Goal: Check status: Check status

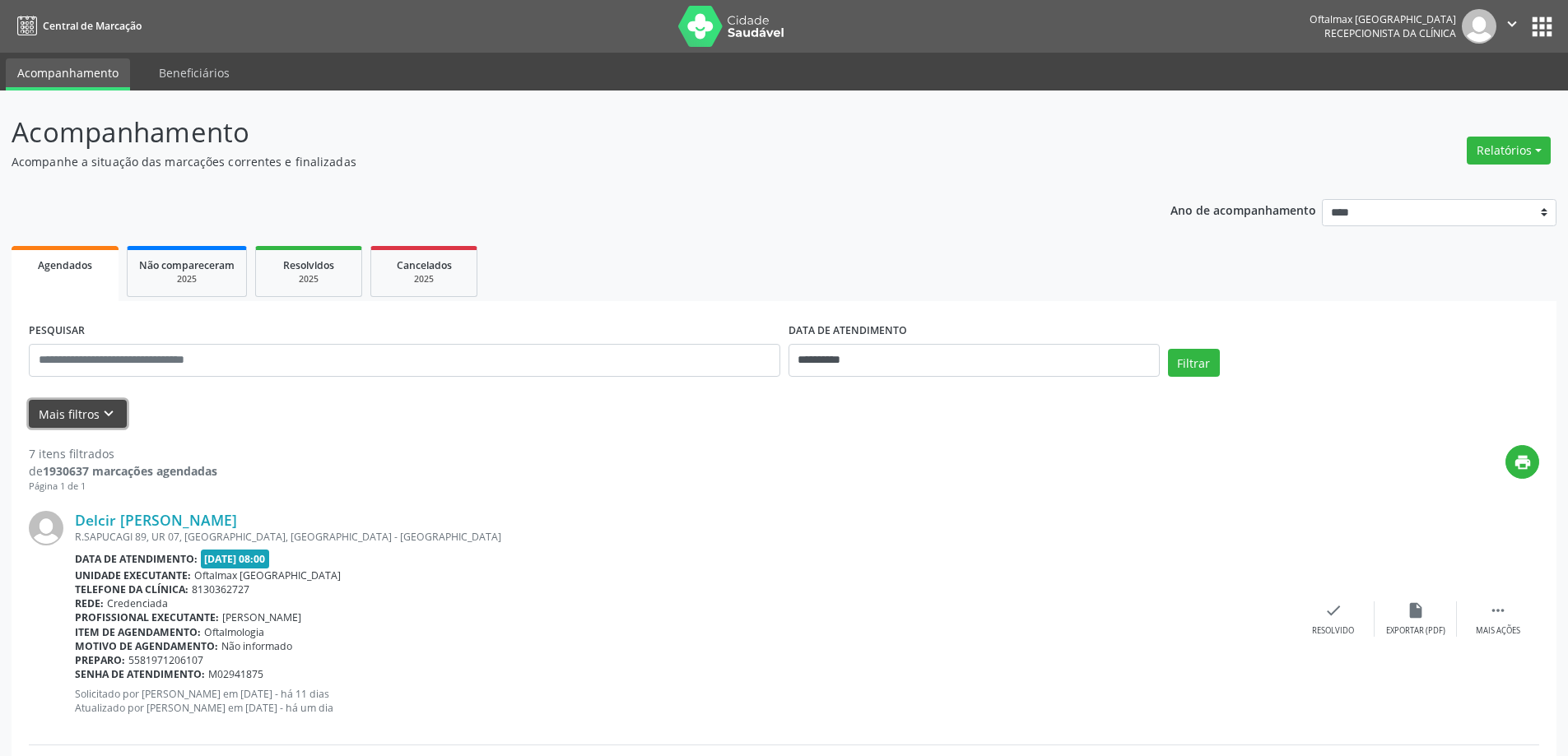
click at [79, 411] on button "Mais filtros keyboard_arrow_down" at bounding box center [78, 414] width 98 height 29
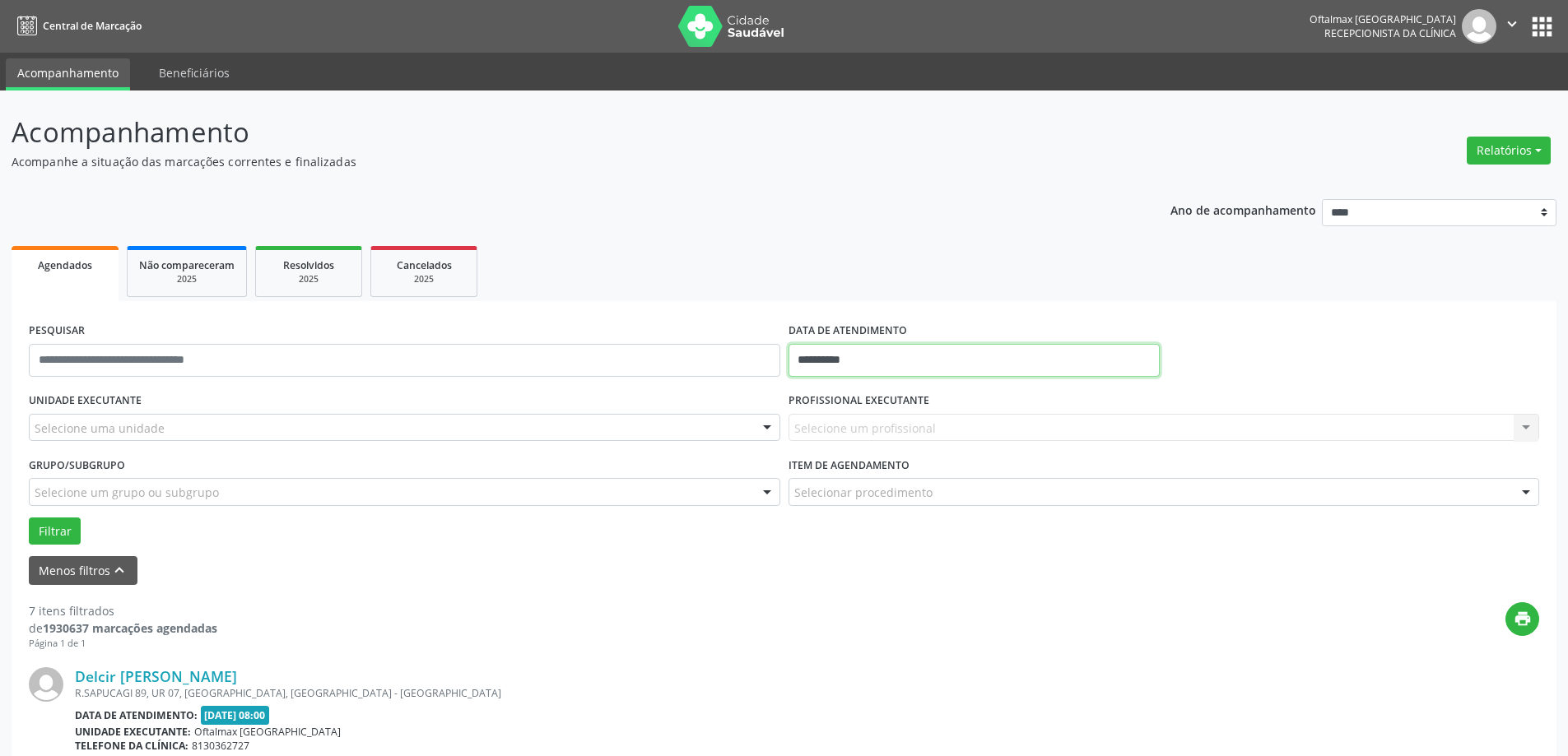
click at [863, 365] on input "**********" at bounding box center [975, 360] width 372 height 33
click at [920, 578] on span "1" at bounding box center [915, 578] width 32 height 32
type input "**********"
click at [920, 578] on span "1" at bounding box center [915, 578] width 32 height 32
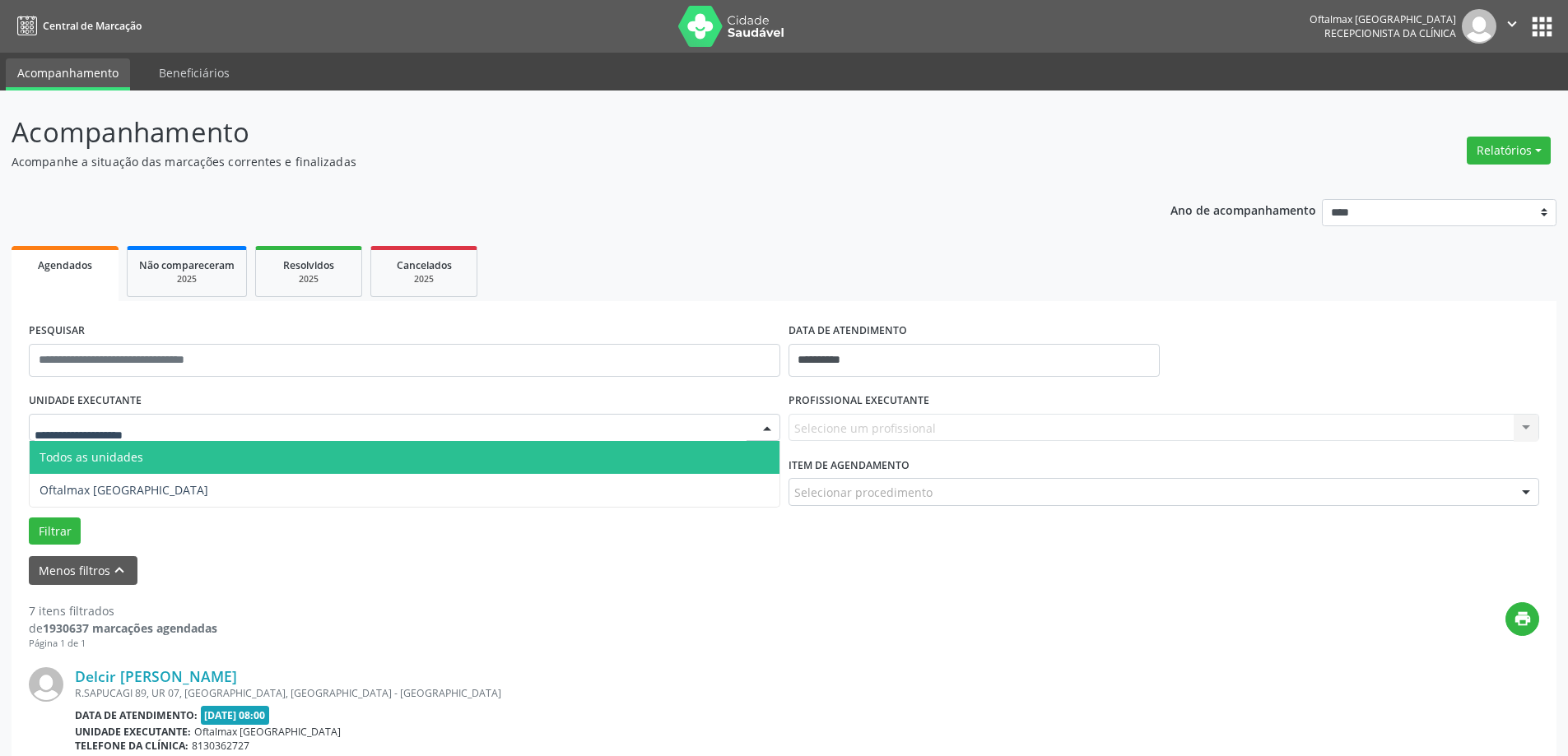
click at [211, 429] on div at bounding box center [404, 428] width 752 height 28
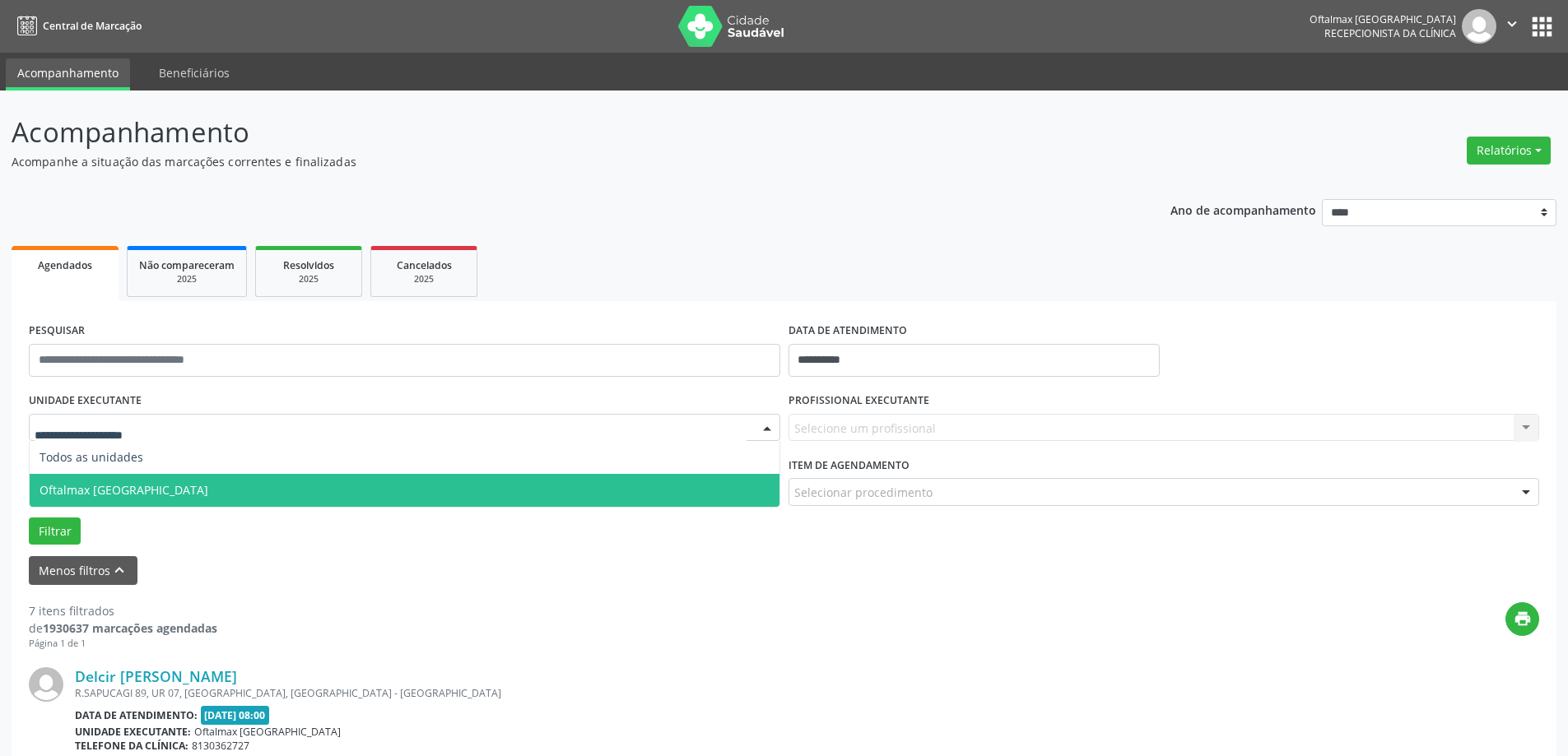
click at [196, 488] on span "Oftalmax [GEOGRAPHIC_DATA]" at bounding box center [404, 490] width 750 height 33
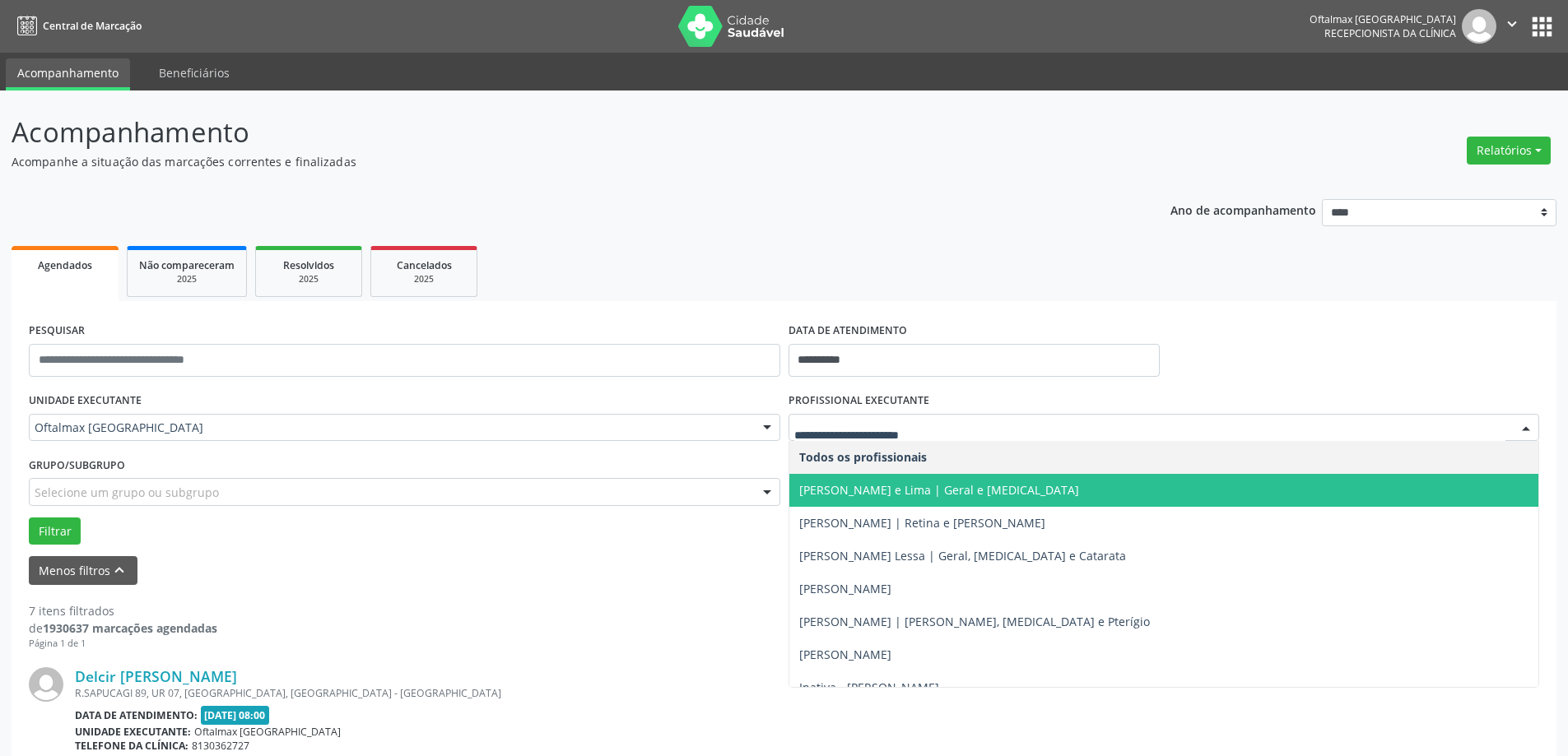
click at [877, 483] on span "[PERSON_NAME] e Lima | Geral e [MEDICAL_DATA]" at bounding box center [939, 489] width 280 height 16
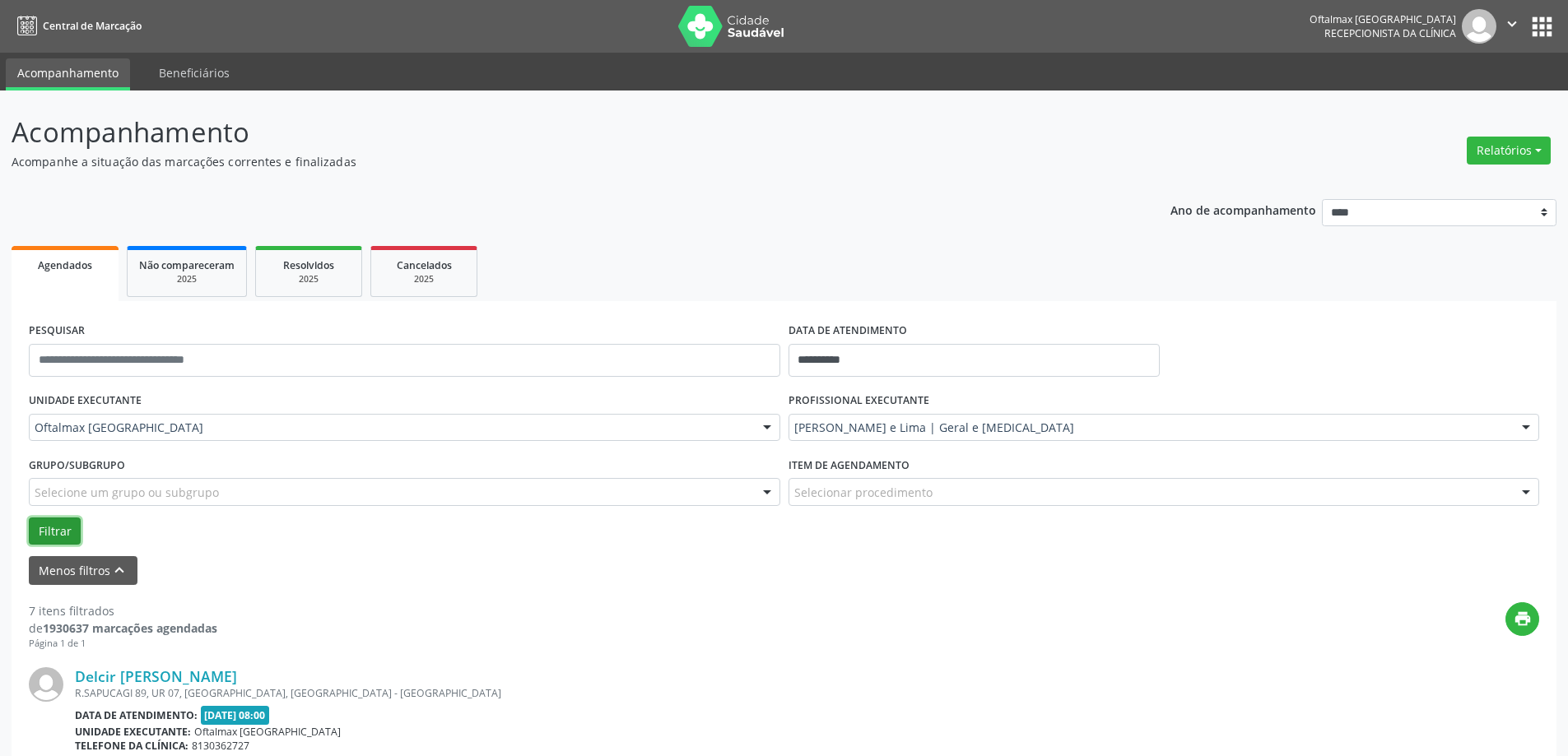
click at [59, 531] on button "Filtrar" at bounding box center [54, 531] width 51 height 28
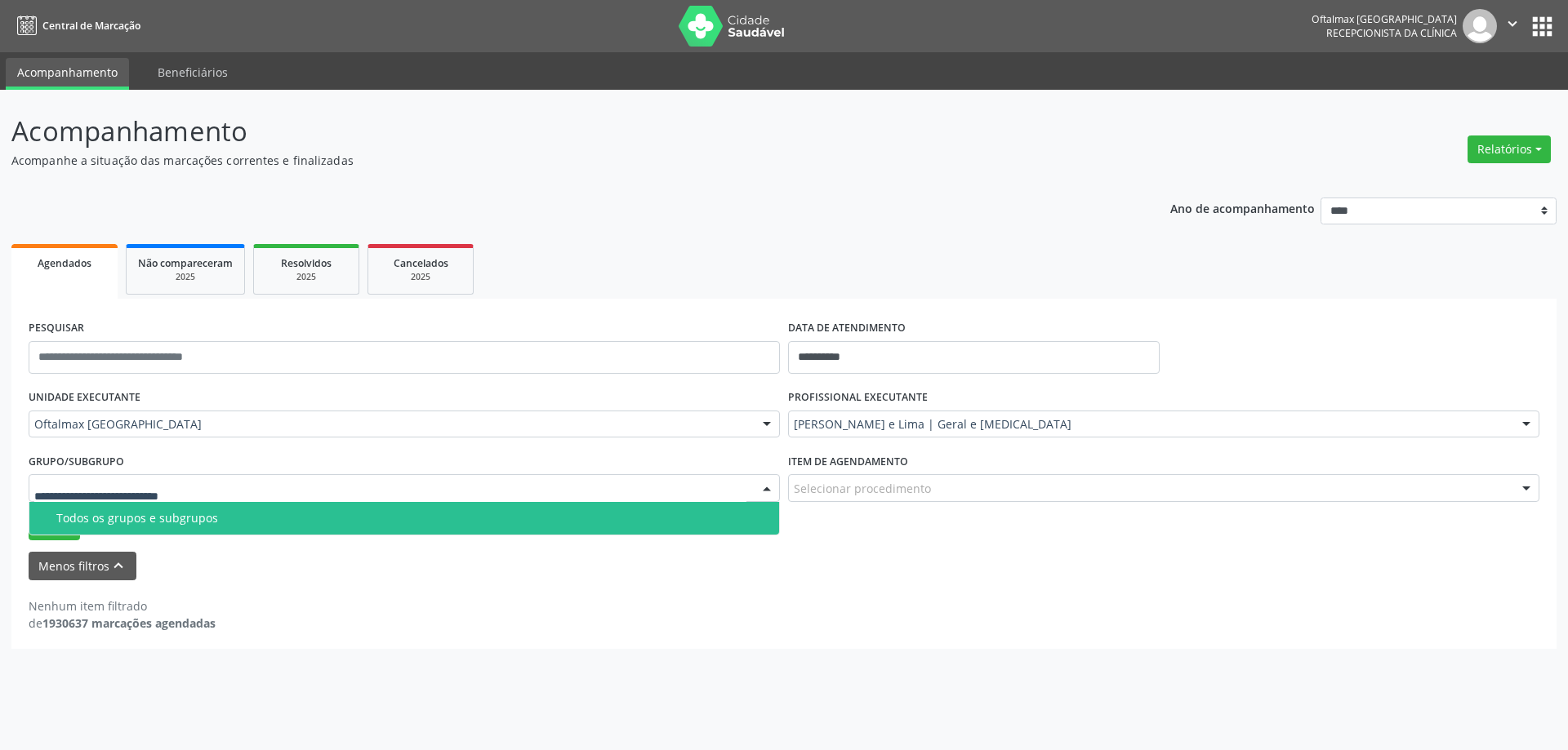
click at [132, 482] on input "text" at bounding box center [390, 496] width 712 height 32
click at [160, 524] on div "Todos os grupos e subgrupos" at bounding box center [413, 518] width 713 height 13
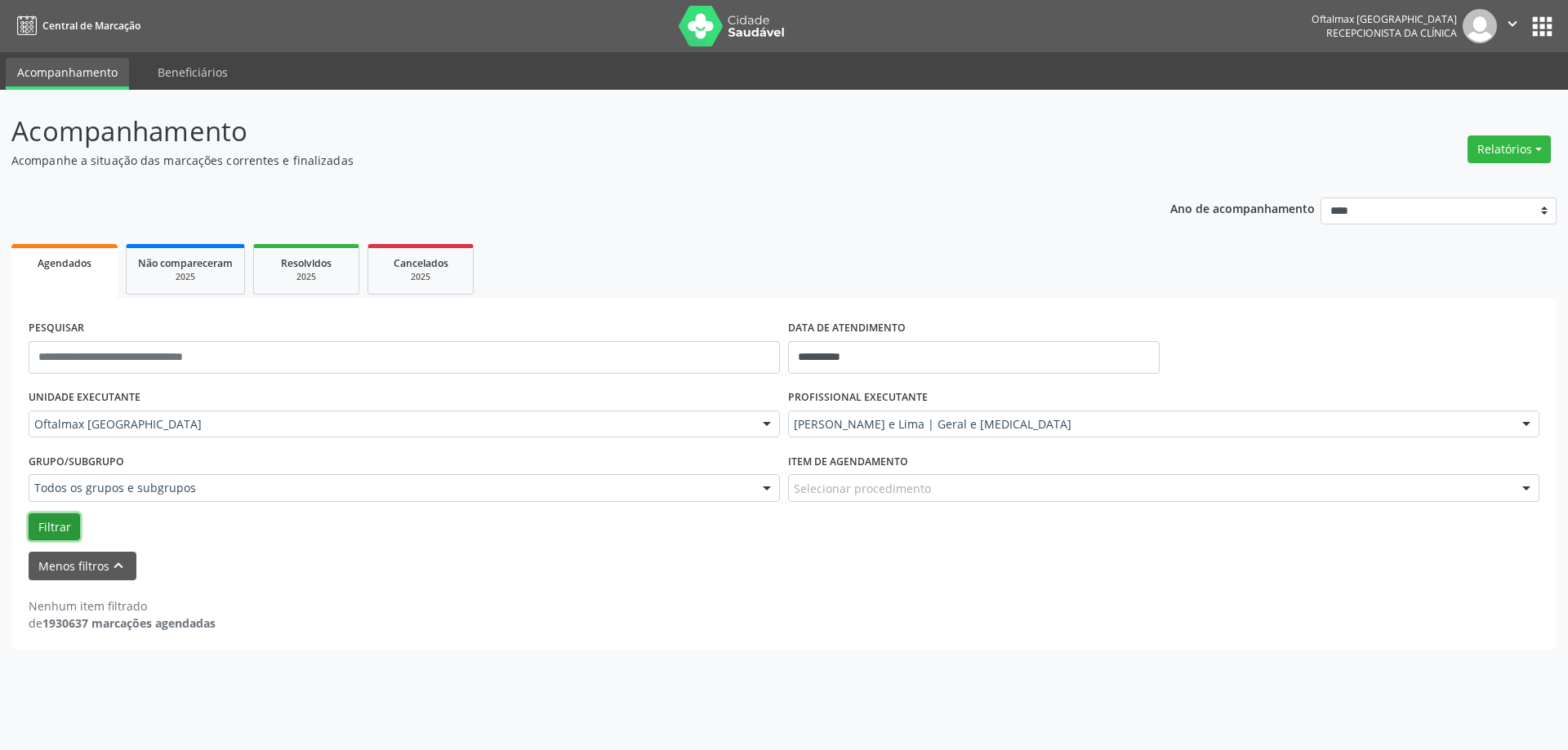
click at [68, 525] on button "Filtrar" at bounding box center [54, 527] width 51 height 28
click at [57, 562] on button "Menos filtros keyboard_arrow_up" at bounding box center [83, 566] width 108 height 29
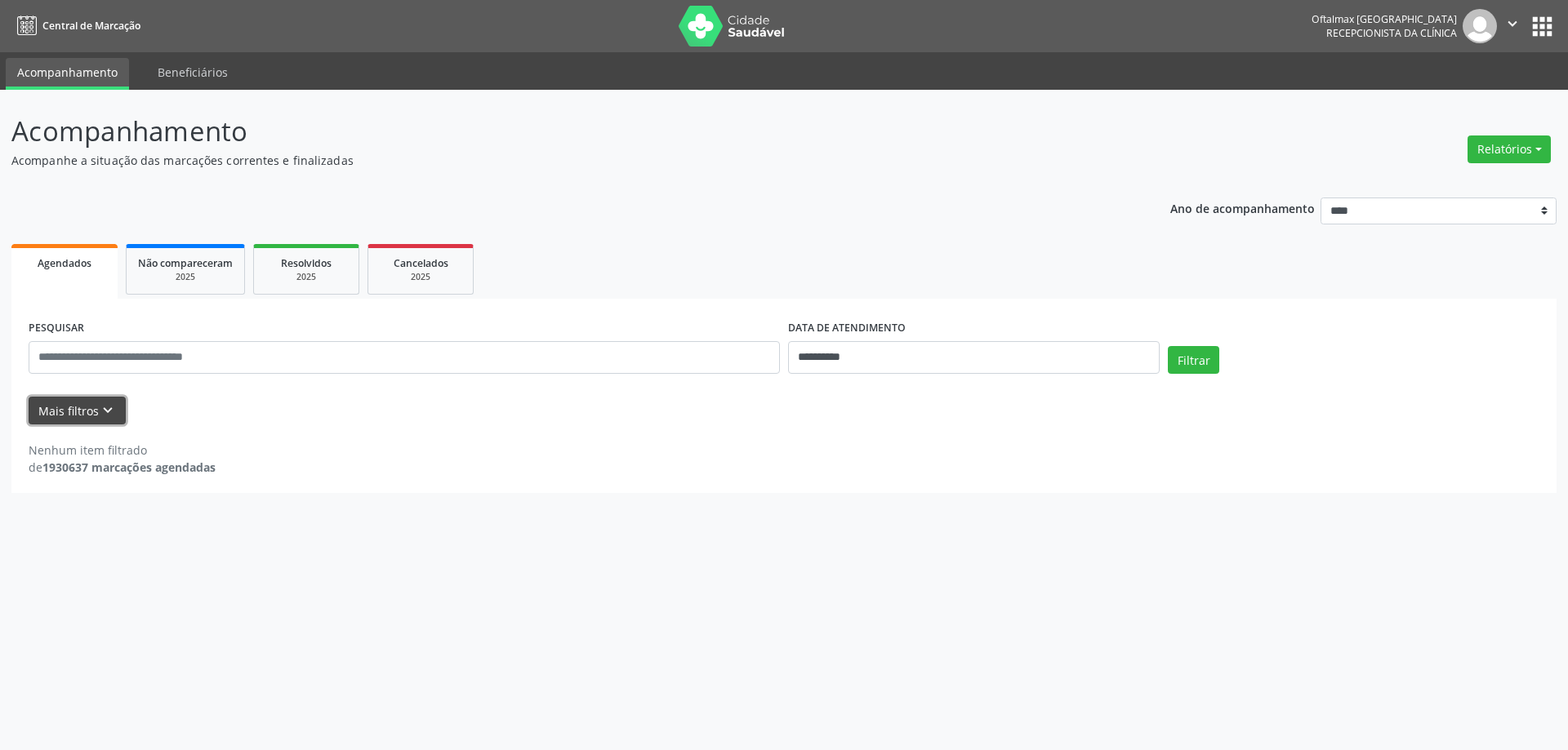
click at [1508, 30] on icon "" at bounding box center [1511, 23] width 18 height 18
click at [1445, 99] on link "Sair" at bounding box center [1470, 99] width 112 height 23
